Goal: Information Seeking & Learning: Understand process/instructions

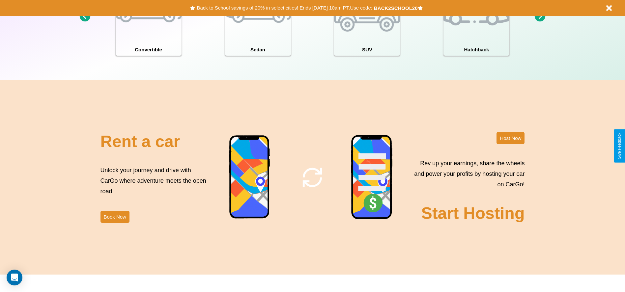
scroll to position [945, 0]
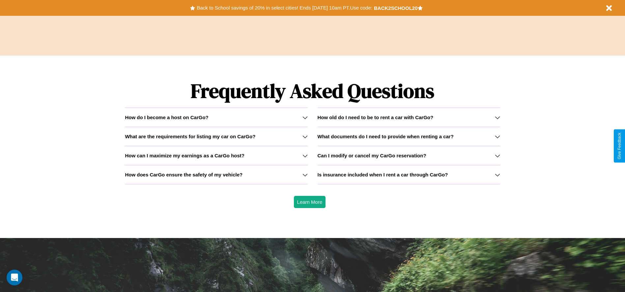
click at [408, 136] on h3 "What documents do I need to provide when renting a car?" at bounding box center [386, 137] width 136 height 6
click at [497, 155] on icon at bounding box center [497, 155] width 5 height 5
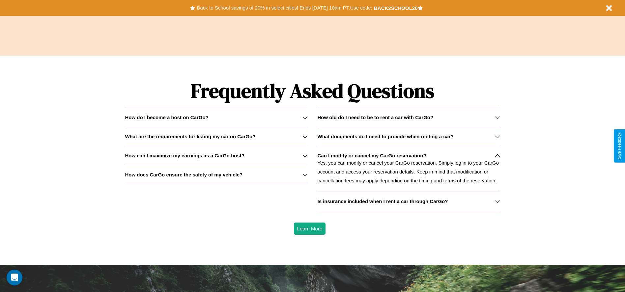
click at [216, 117] on div "How do I become a host on CarGo?" at bounding box center [216, 118] width 182 height 6
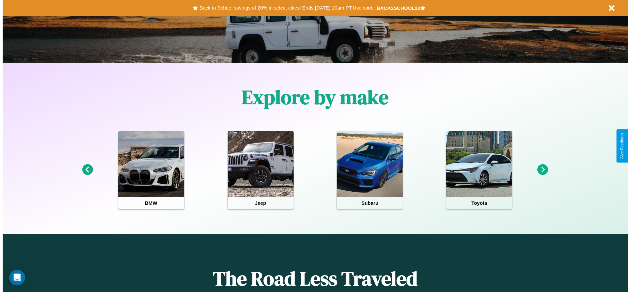
scroll to position [0, 0]
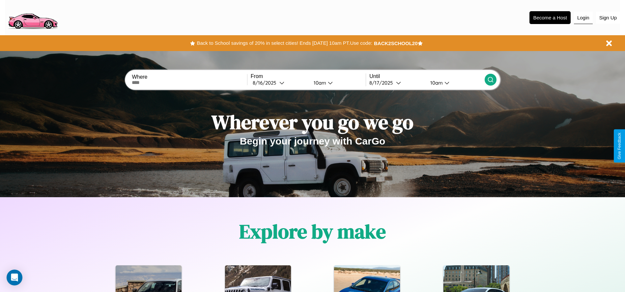
click at [583, 17] on button "Login" at bounding box center [583, 18] width 19 height 13
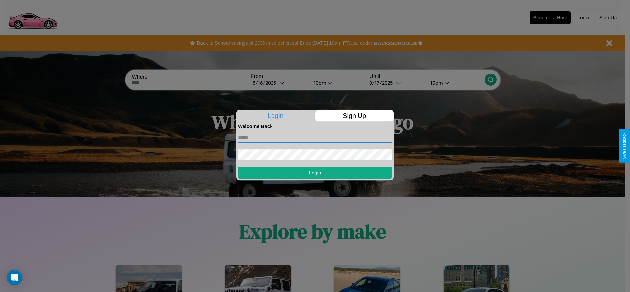
click at [315, 137] on input "text" at bounding box center [315, 137] width 154 height 11
type input "**********"
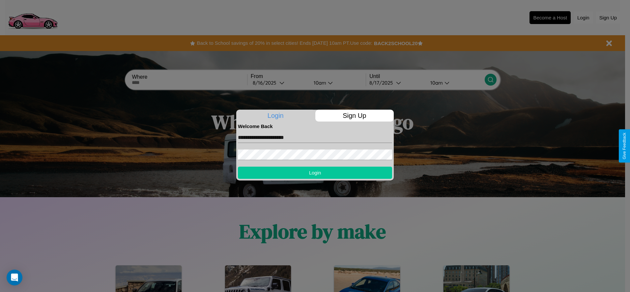
click at [315, 173] on button "Login" at bounding box center [315, 173] width 154 height 12
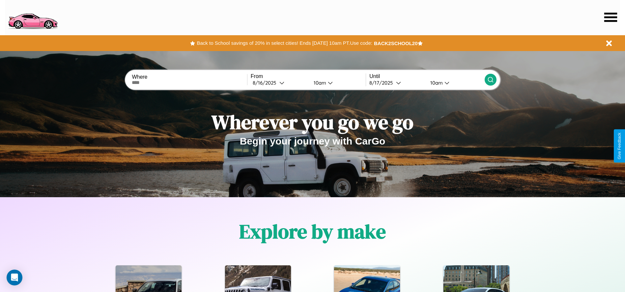
click at [610, 17] on icon at bounding box center [610, 17] width 13 height 9
